Goal: Task Accomplishment & Management: Use online tool/utility

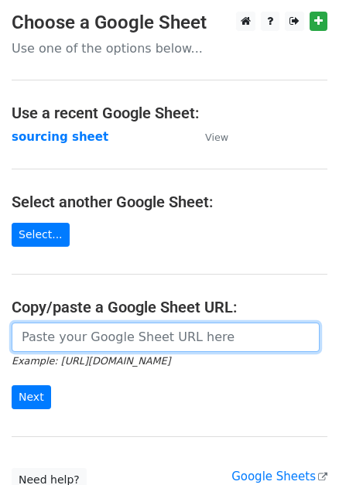
click at [167, 338] on input "url" at bounding box center [166, 337] width 308 height 29
paste input "[URL][DOMAIN_NAME]"
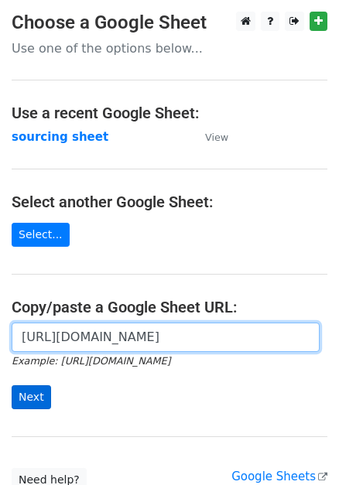
type input "[URL][DOMAIN_NAME]"
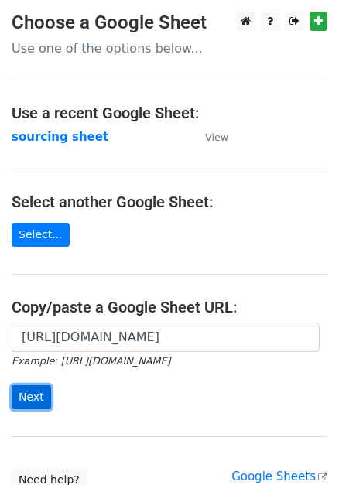
click at [32, 404] on input "Next" at bounding box center [31, 397] width 39 height 24
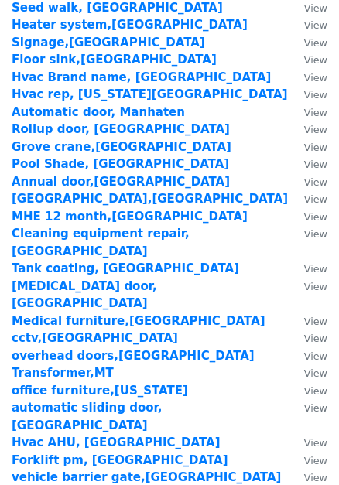
scroll to position [2402, 0]
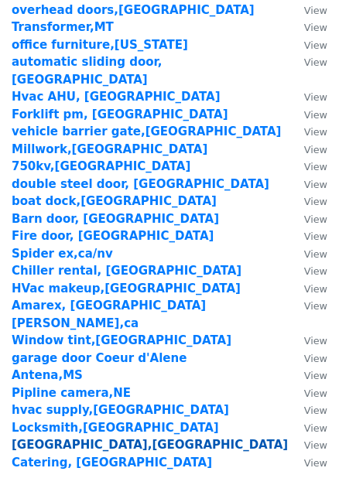
click at [87, 438] on strong "Cooling tower,NY" at bounding box center [150, 445] width 276 height 14
